Goal: Task Accomplishment & Management: Use online tool/utility

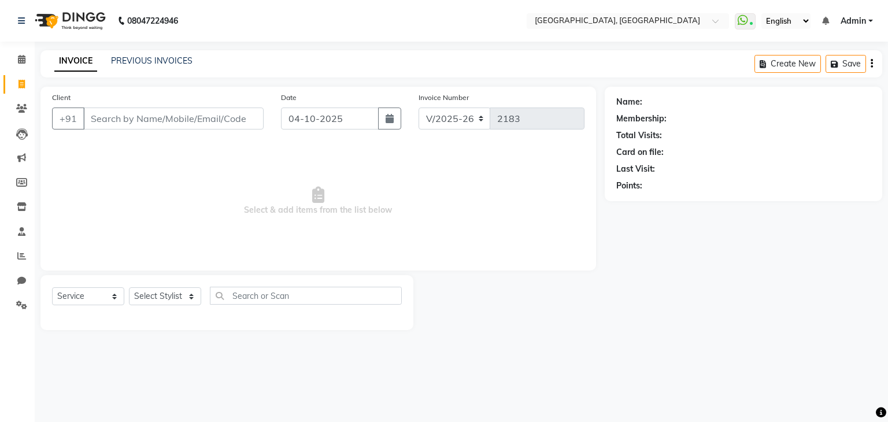
select select "6682"
select select "service"
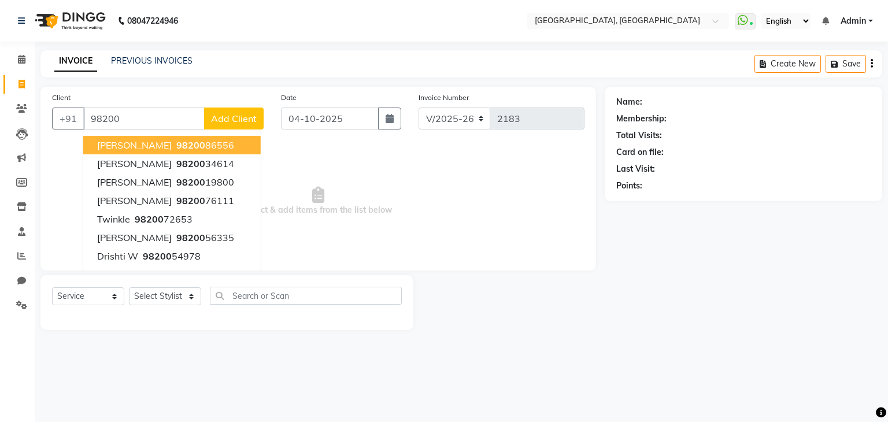
type input "98200"
drag, startPoint x: 0, startPoint y: 0, endPoint x: 3, endPoint y: 130, distance: 130.2
click at [3, 130] on link "Leads" at bounding box center [17, 133] width 28 height 19
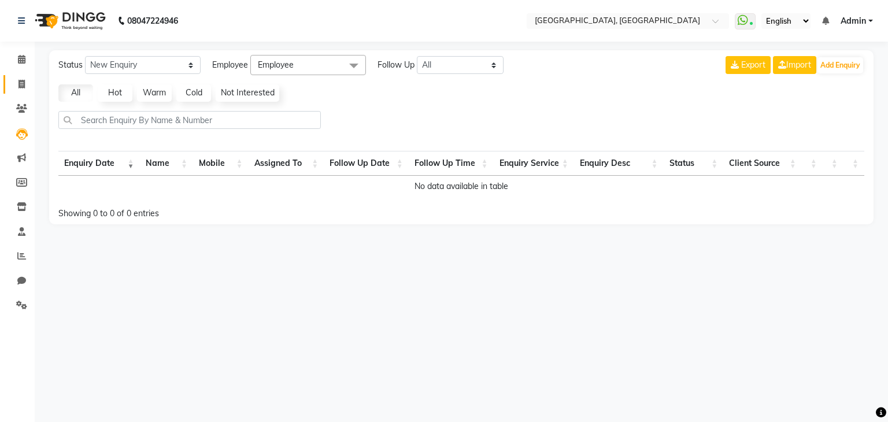
click at [24, 89] on span at bounding box center [22, 84] width 20 height 13
select select "6682"
select select "service"
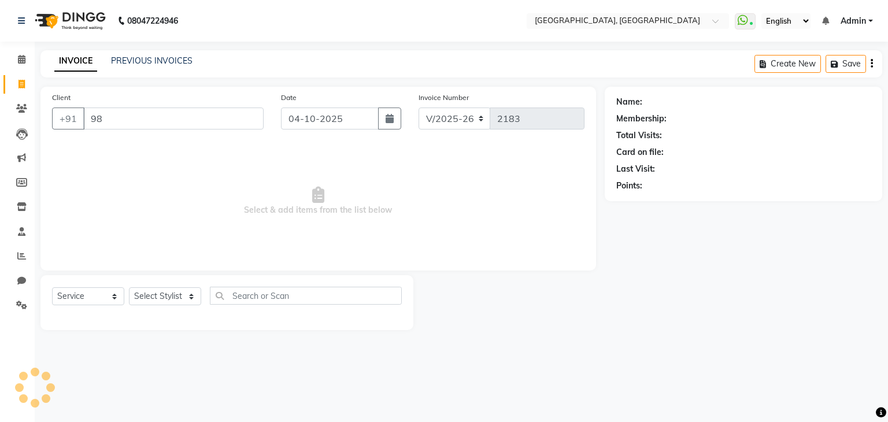
type input "9"
click at [172, 61] on link "PREVIOUS INVOICES" at bounding box center [152, 61] width 82 height 10
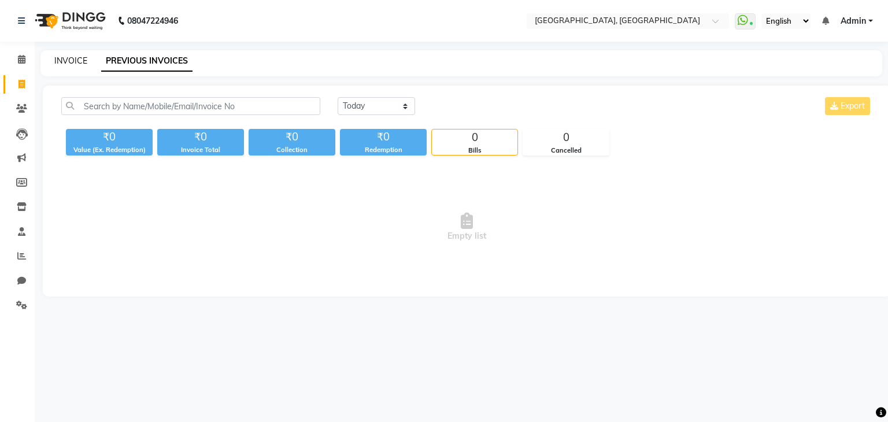
click at [69, 60] on link "INVOICE" at bounding box center [70, 61] width 33 height 10
select select "6682"
select select "service"
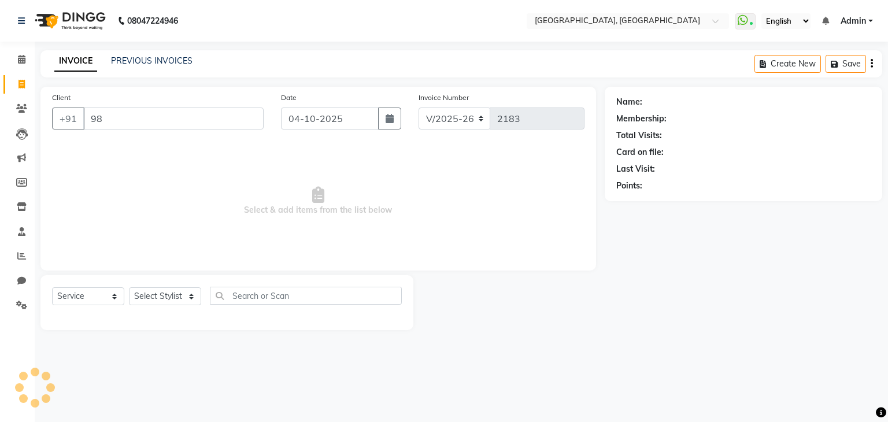
type input "9"
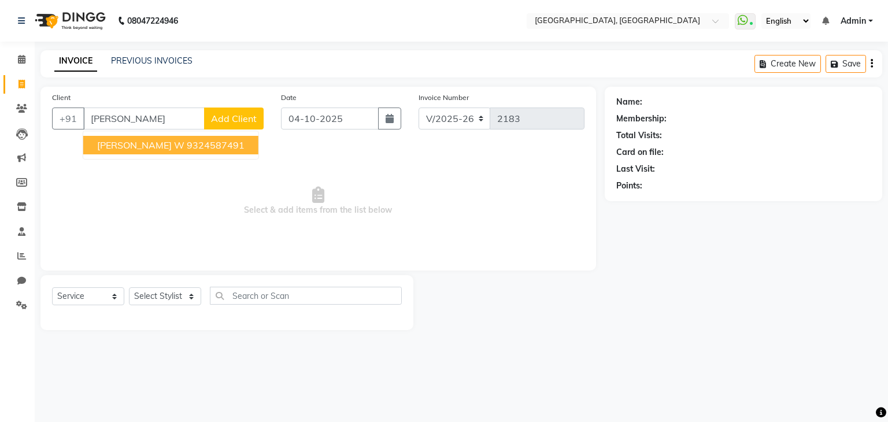
click at [191, 149] on ngb-highlight "9324587491" at bounding box center [216, 145] width 58 height 12
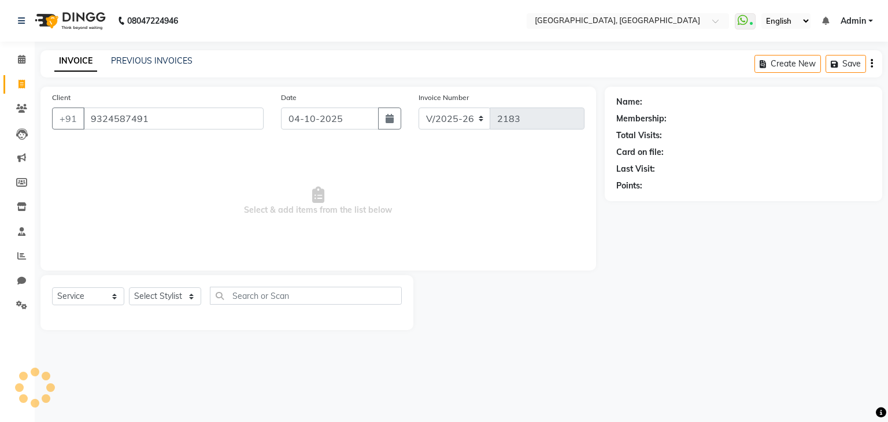
type input "9324587491"
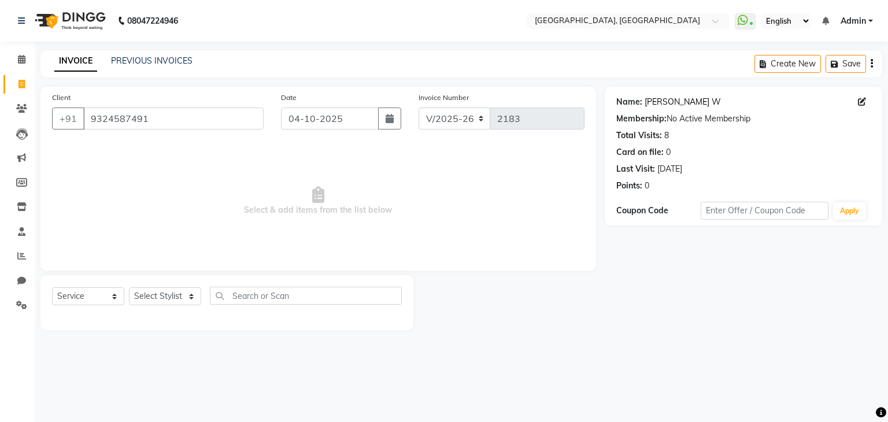
click at [652, 103] on link "[PERSON_NAME] W" at bounding box center [683, 102] width 76 height 12
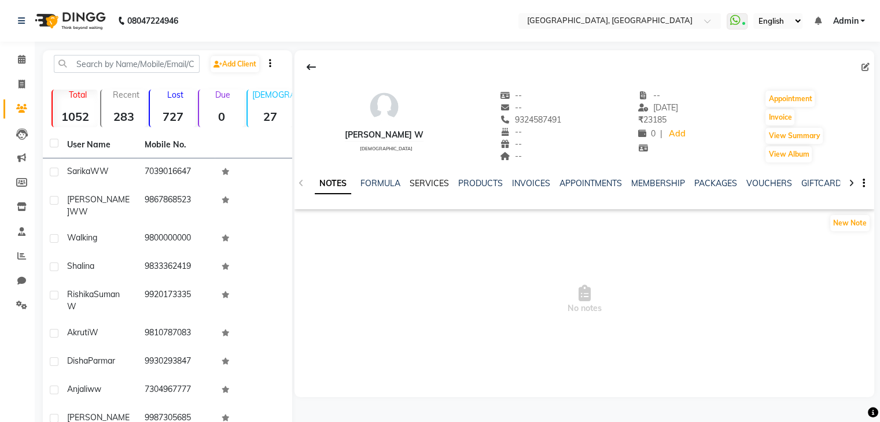
click at [419, 184] on link "SERVICES" at bounding box center [429, 183] width 39 height 10
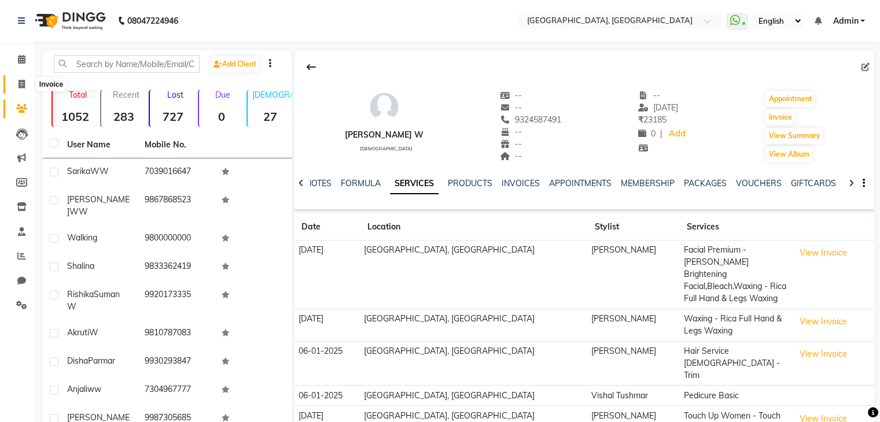
click at [19, 80] on icon at bounding box center [22, 84] width 6 height 9
select select "service"
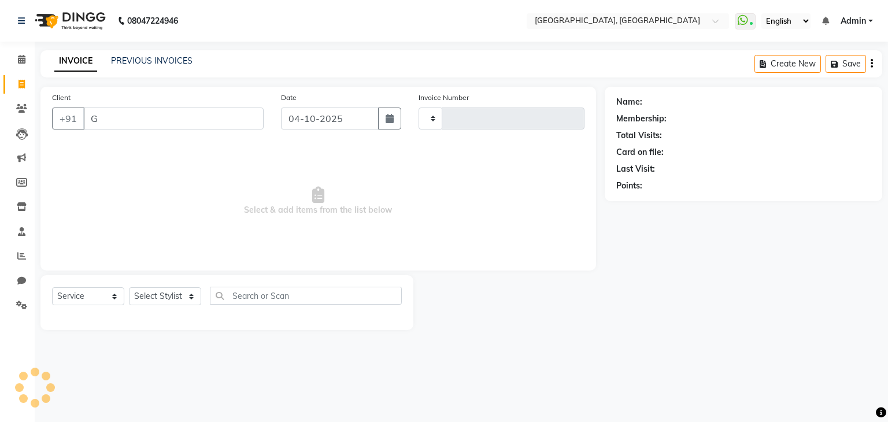
type input "2183"
select select "6682"
type input "G"
type input "9"
type input "G"
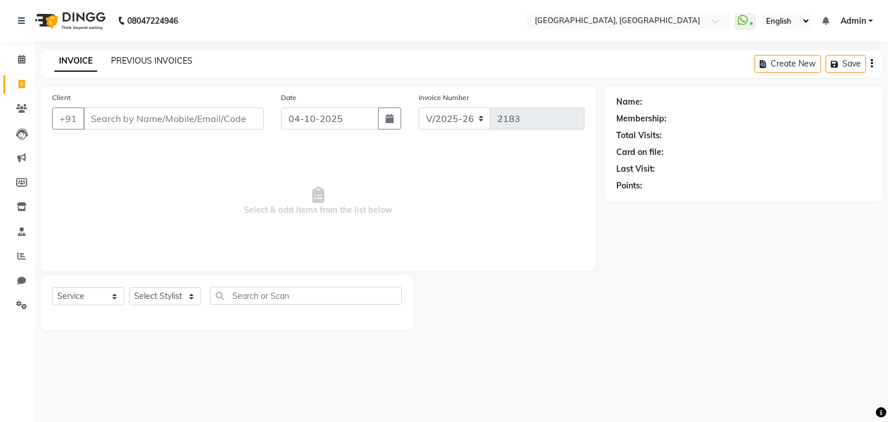
click at [149, 61] on link "PREVIOUS INVOICES" at bounding box center [152, 61] width 82 height 10
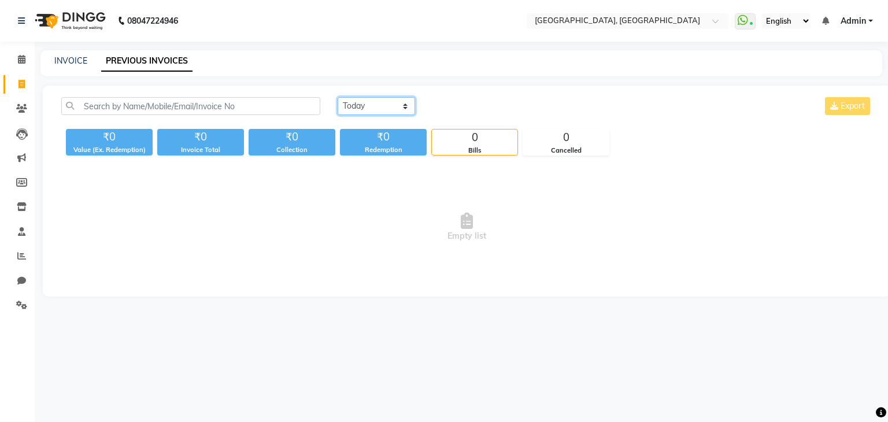
click at [390, 102] on select "Today Yesterday Custom Range" at bounding box center [377, 106] width 78 height 18
click at [382, 163] on div "Today Yesterday Custom Range Export ₹0 Value (Ex. Redemption) ₹0 Invoice Total …" at bounding box center [467, 191] width 849 height 211
click at [365, 113] on select "Today Yesterday Custom Range" at bounding box center [377, 106] width 78 height 18
select select "range"
click at [338, 97] on select "Today Yesterday Custom Range" at bounding box center [377, 106] width 78 height 18
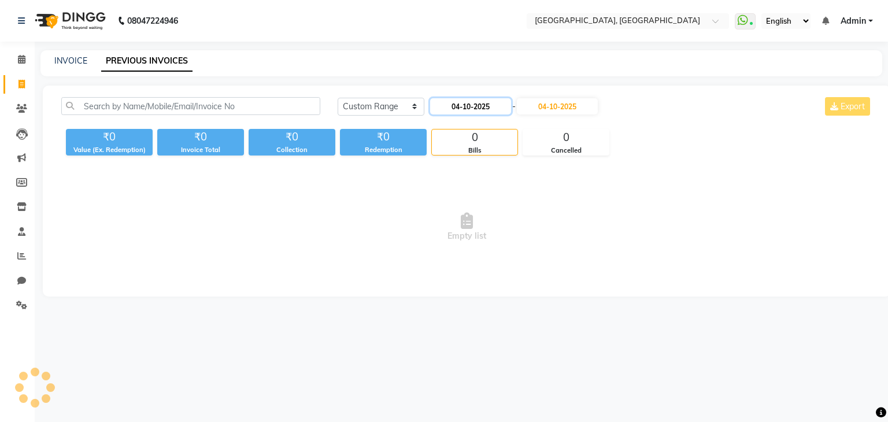
click at [464, 99] on input "04-10-2025" at bounding box center [470, 106] width 81 height 16
select select "10"
select select "2025"
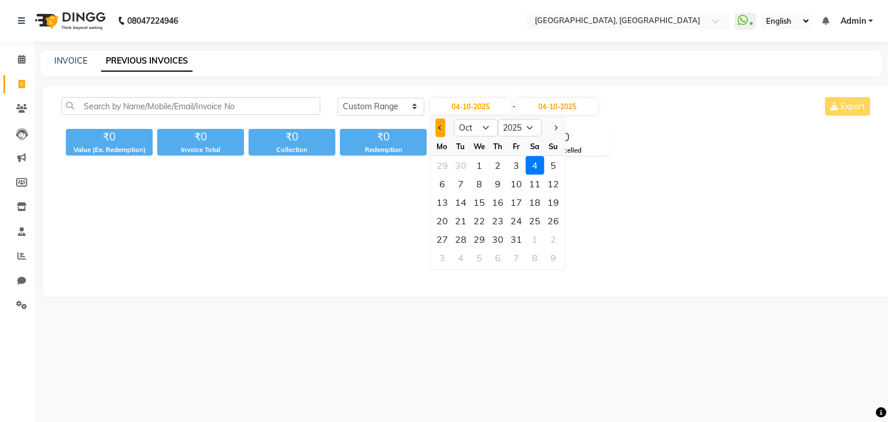
click at [437, 120] on button "Previous month" at bounding box center [441, 128] width 10 height 19
click at [440, 128] on span "Previous month" at bounding box center [440, 128] width 5 height 5
select select "8"
click at [532, 184] on div "9" at bounding box center [535, 184] width 19 height 19
type input "09-08-2025"
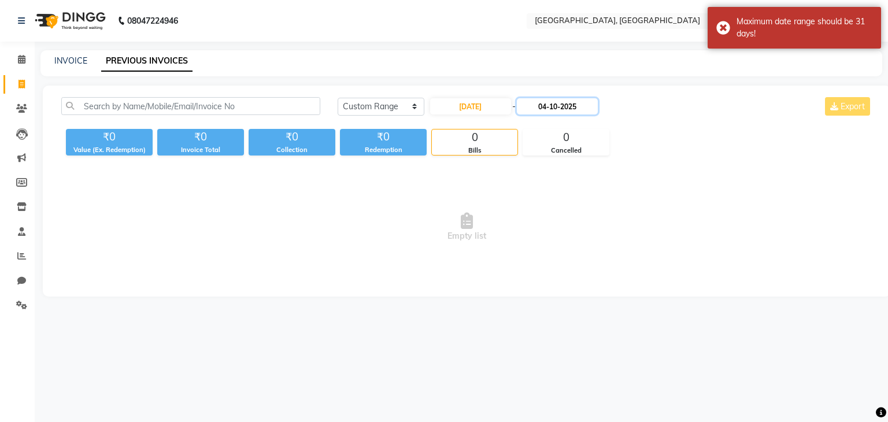
click at [551, 104] on input "04-10-2025" at bounding box center [557, 106] width 81 height 16
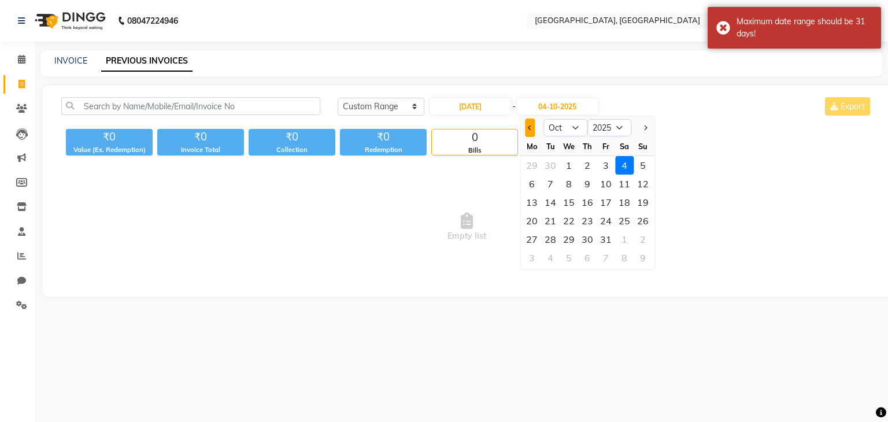
click at [525, 123] on button "Previous month" at bounding box center [530, 128] width 10 height 19
click at [530, 123] on button "Previous month" at bounding box center [530, 128] width 10 height 19
select select "8"
click at [528, 121] on div at bounding box center [532, 128] width 23 height 19
click at [620, 179] on div "9" at bounding box center [624, 184] width 19 height 19
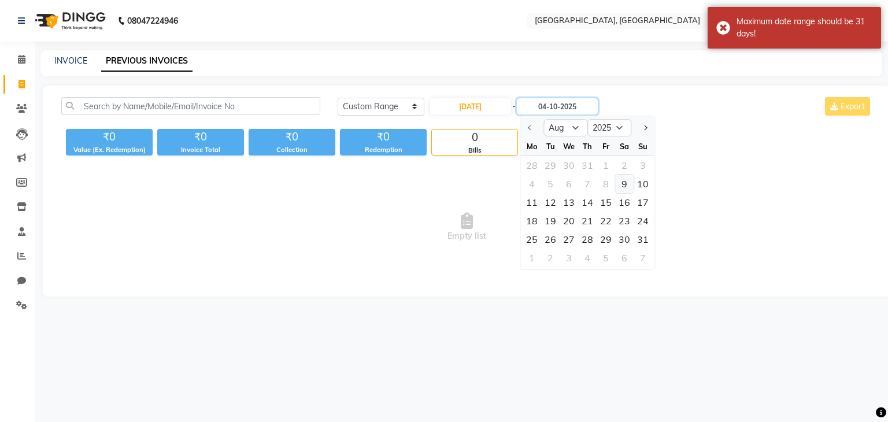
type input "09-08-2025"
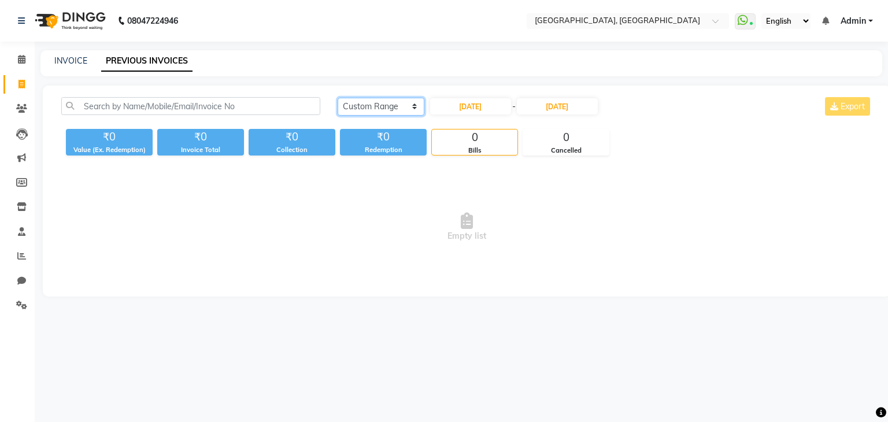
click at [357, 104] on select "Today Yesterday Custom Range" at bounding box center [381, 107] width 87 height 18
select select "today"
click at [338, 98] on select "Today Yesterday Custom Range" at bounding box center [381, 107] width 87 height 18
click at [79, 54] on div "INVOICE PREVIOUS INVOICES" at bounding box center [461, 63] width 842 height 26
